Goal: Register for event/course

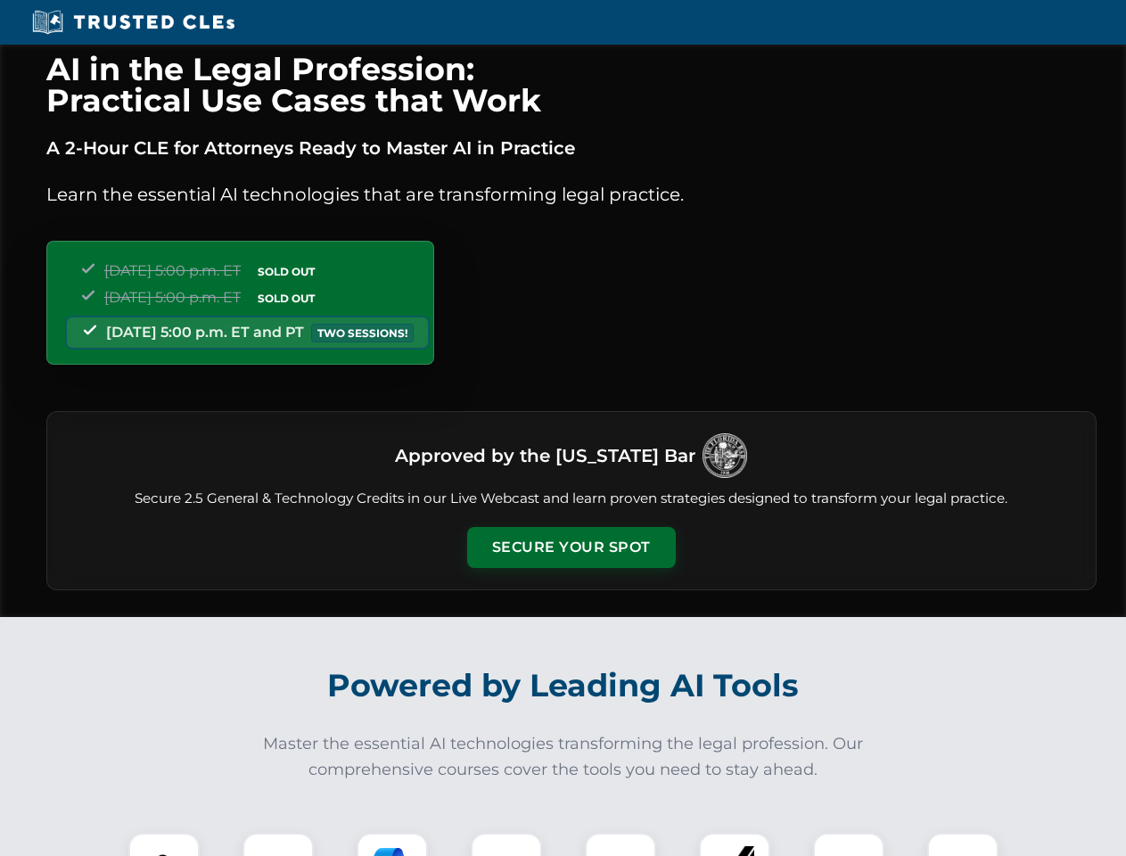
click at [571, 547] on button "Secure Your Spot" at bounding box center [571, 547] width 209 height 41
click at [164, 844] on img at bounding box center [164, 868] width 52 height 52
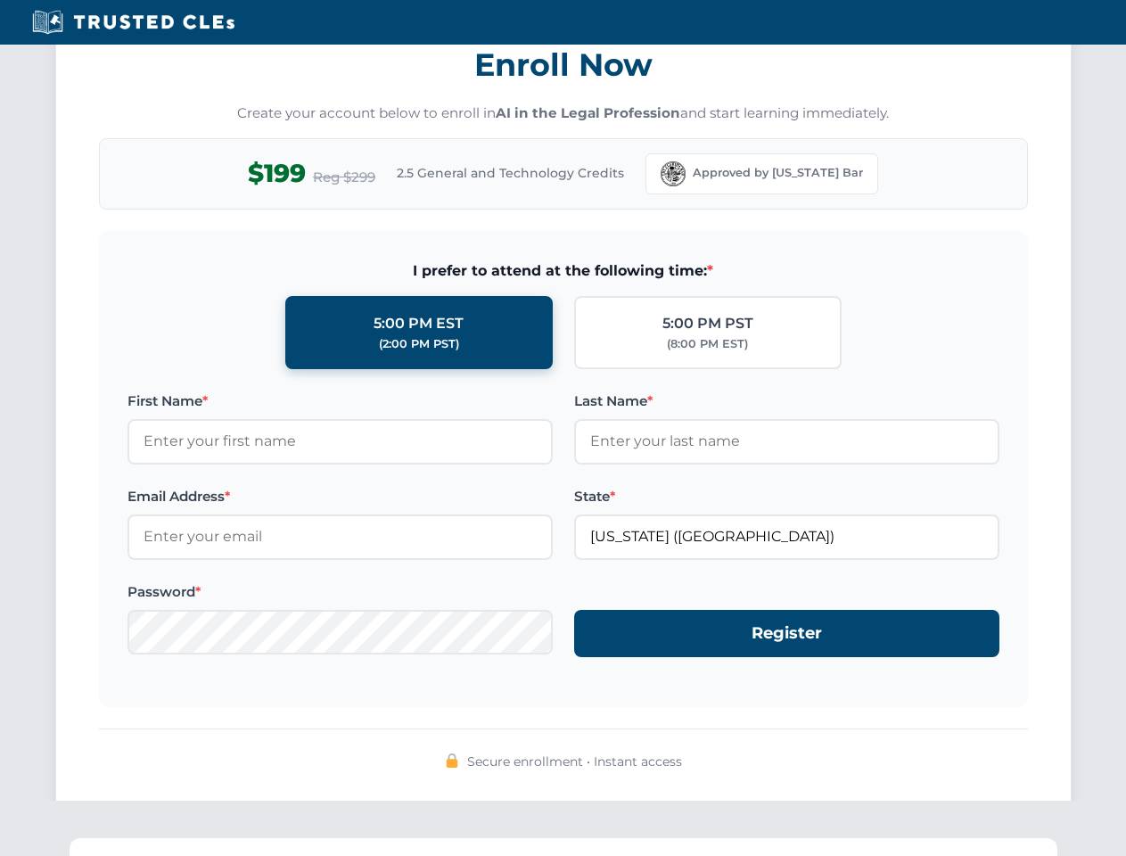
scroll to position [1750, 0]
